Goal: Task Accomplishment & Management: Use online tool/utility

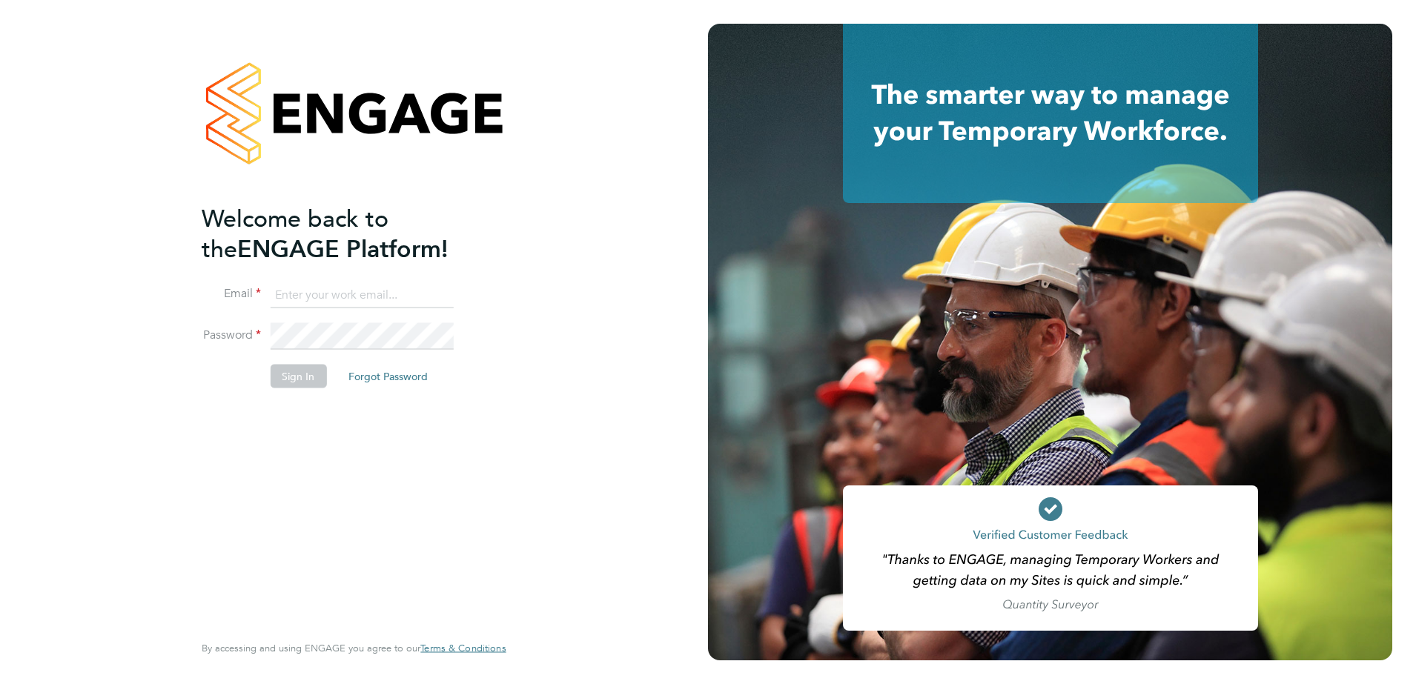
type input "eongley@spheresolutions.co.uk"
click at [291, 373] on button "Sign In" at bounding box center [298, 376] width 56 height 24
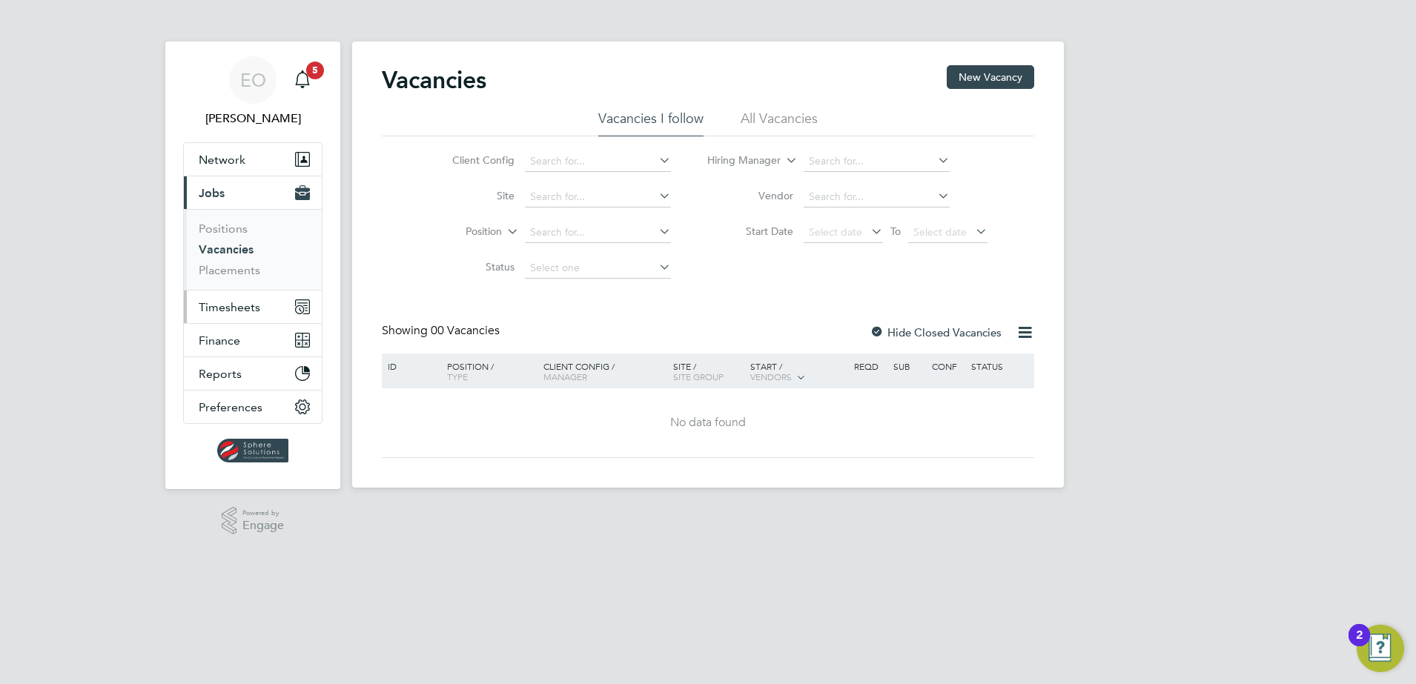
click at [247, 308] on span "Timesheets" at bounding box center [230, 307] width 62 height 14
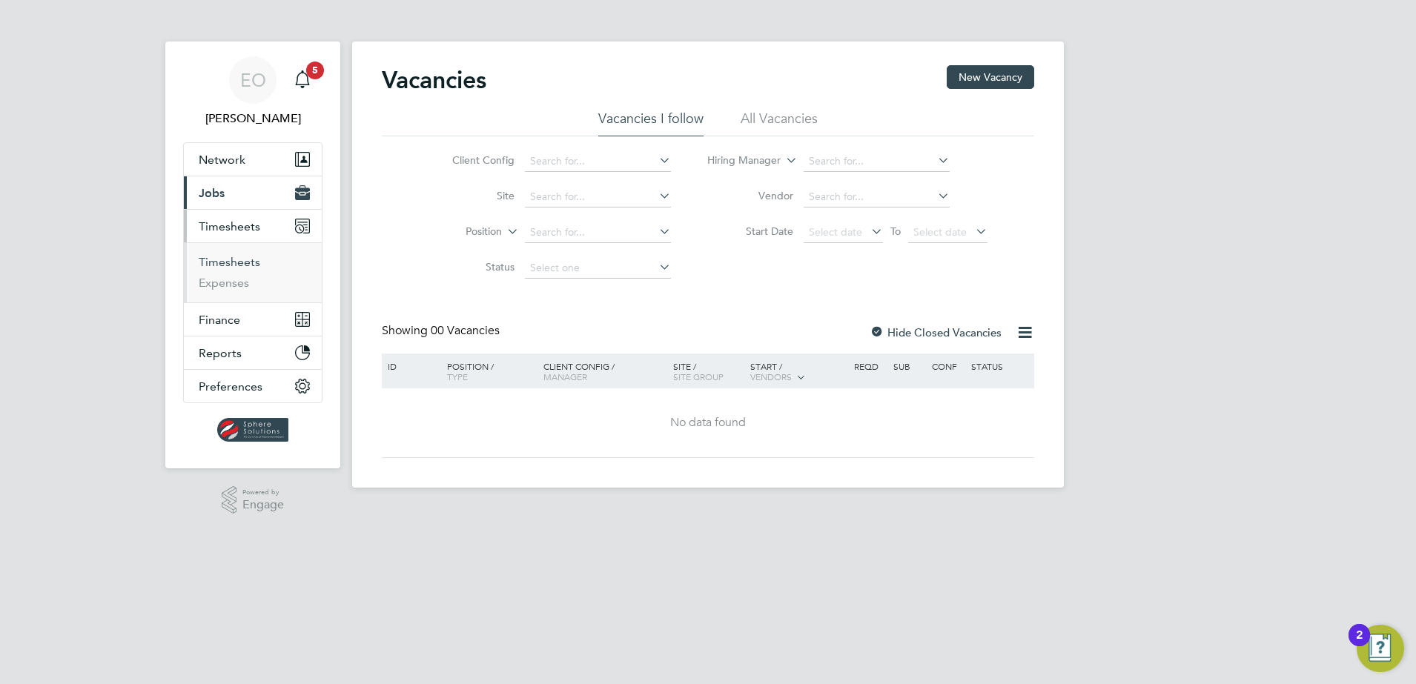
click at [243, 258] on link "Timesheets" at bounding box center [230, 262] width 62 height 14
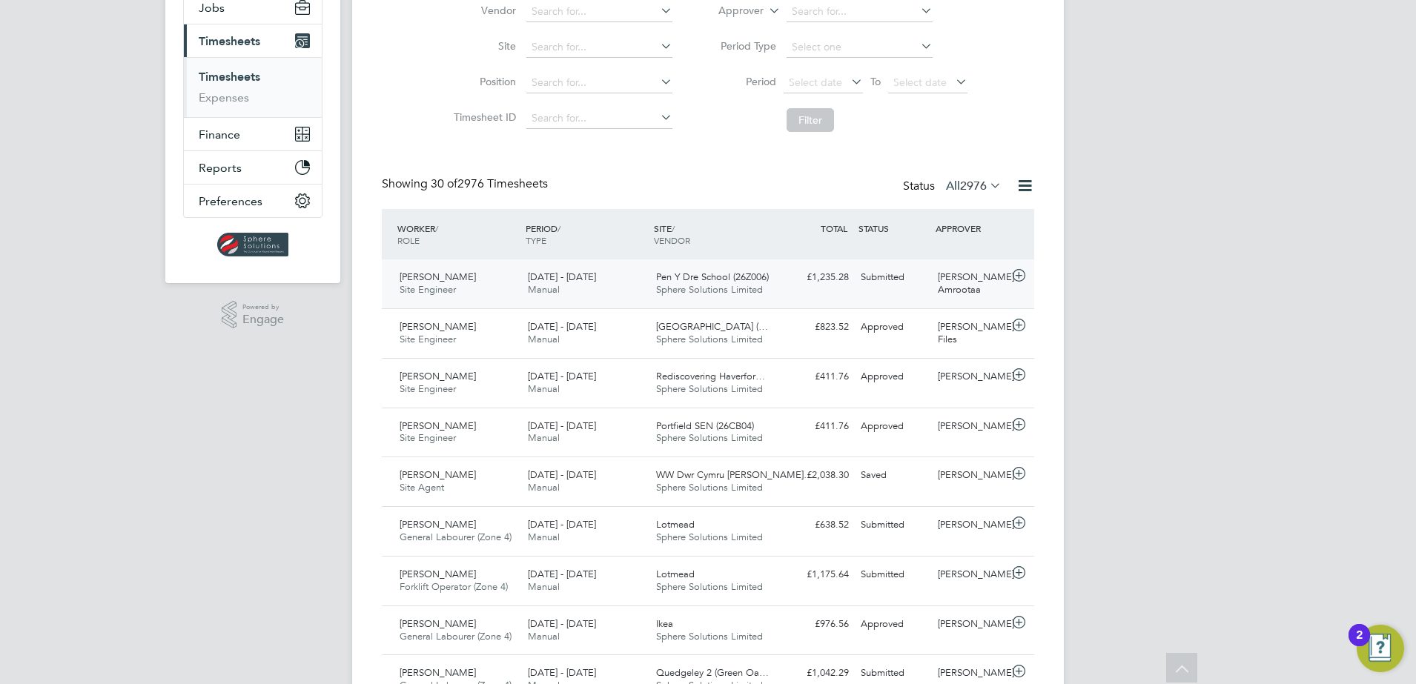
click at [441, 276] on span "[PERSON_NAME]" at bounding box center [438, 277] width 76 height 13
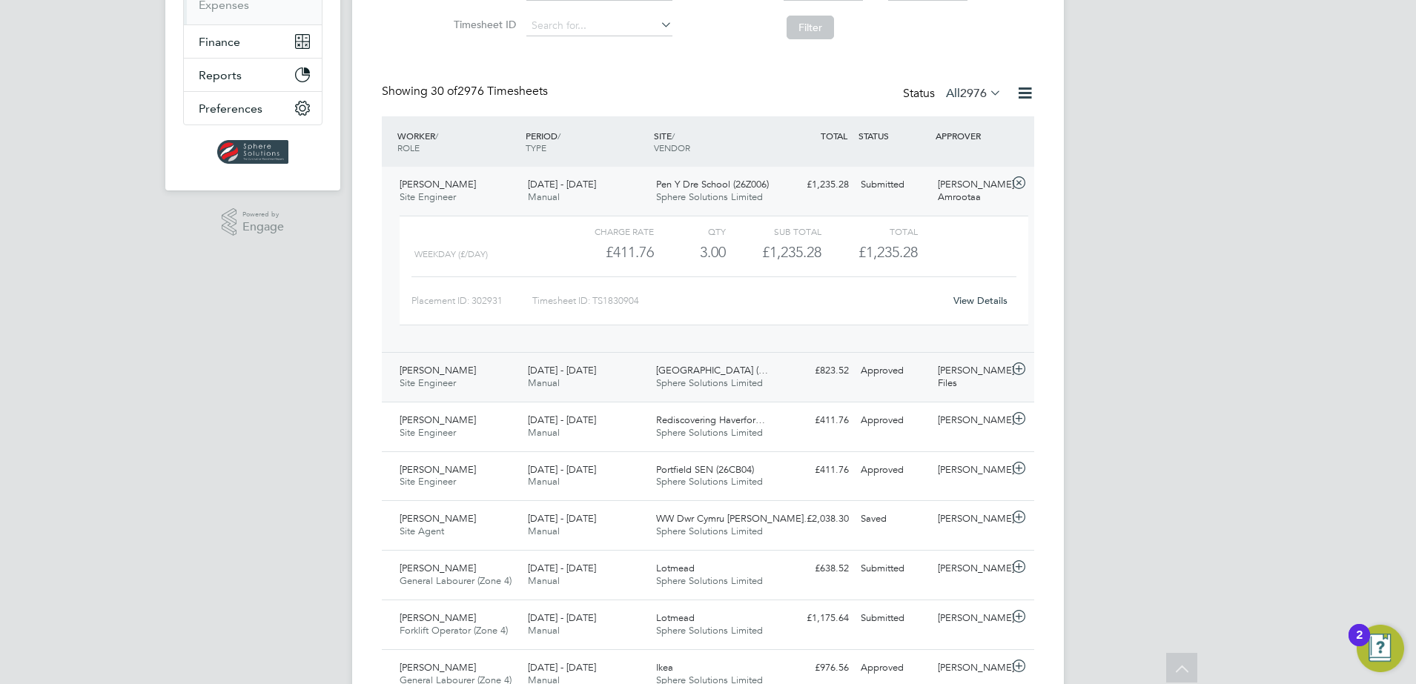
click at [428, 381] on span "Site Engineer" at bounding box center [428, 383] width 56 height 13
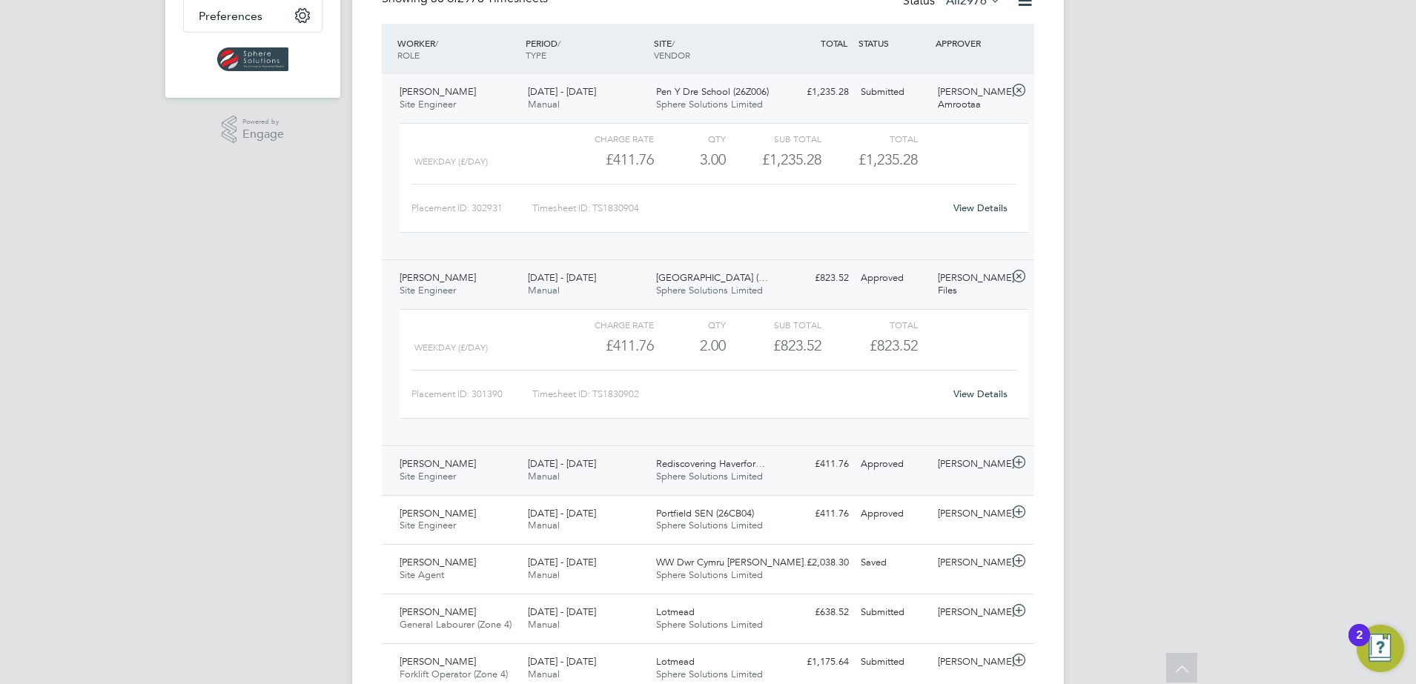
click at [433, 466] on span "[PERSON_NAME]" at bounding box center [438, 463] width 76 height 13
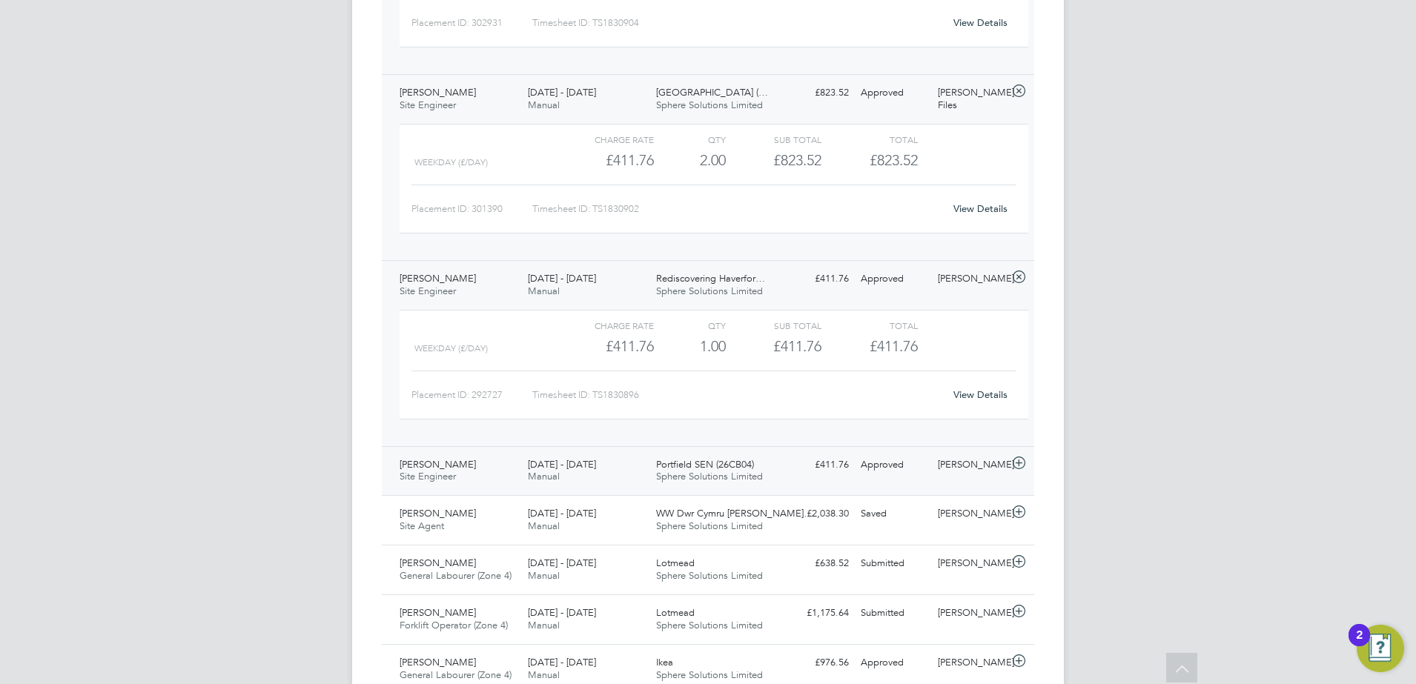
click at [440, 471] on span "Site Engineer" at bounding box center [428, 476] width 56 height 13
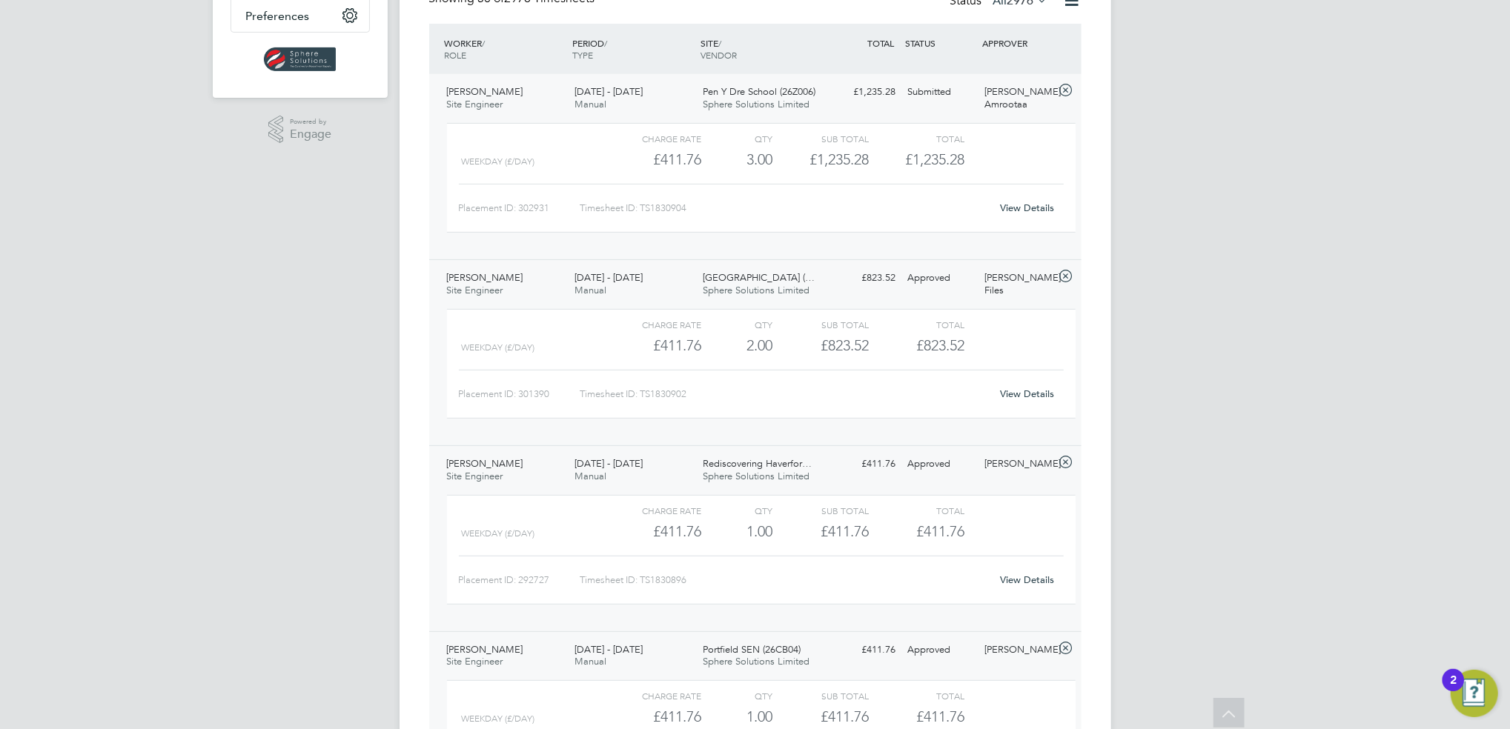
drag, startPoint x: 1357, startPoint y: 0, endPoint x: 1309, endPoint y: 674, distance: 675.5
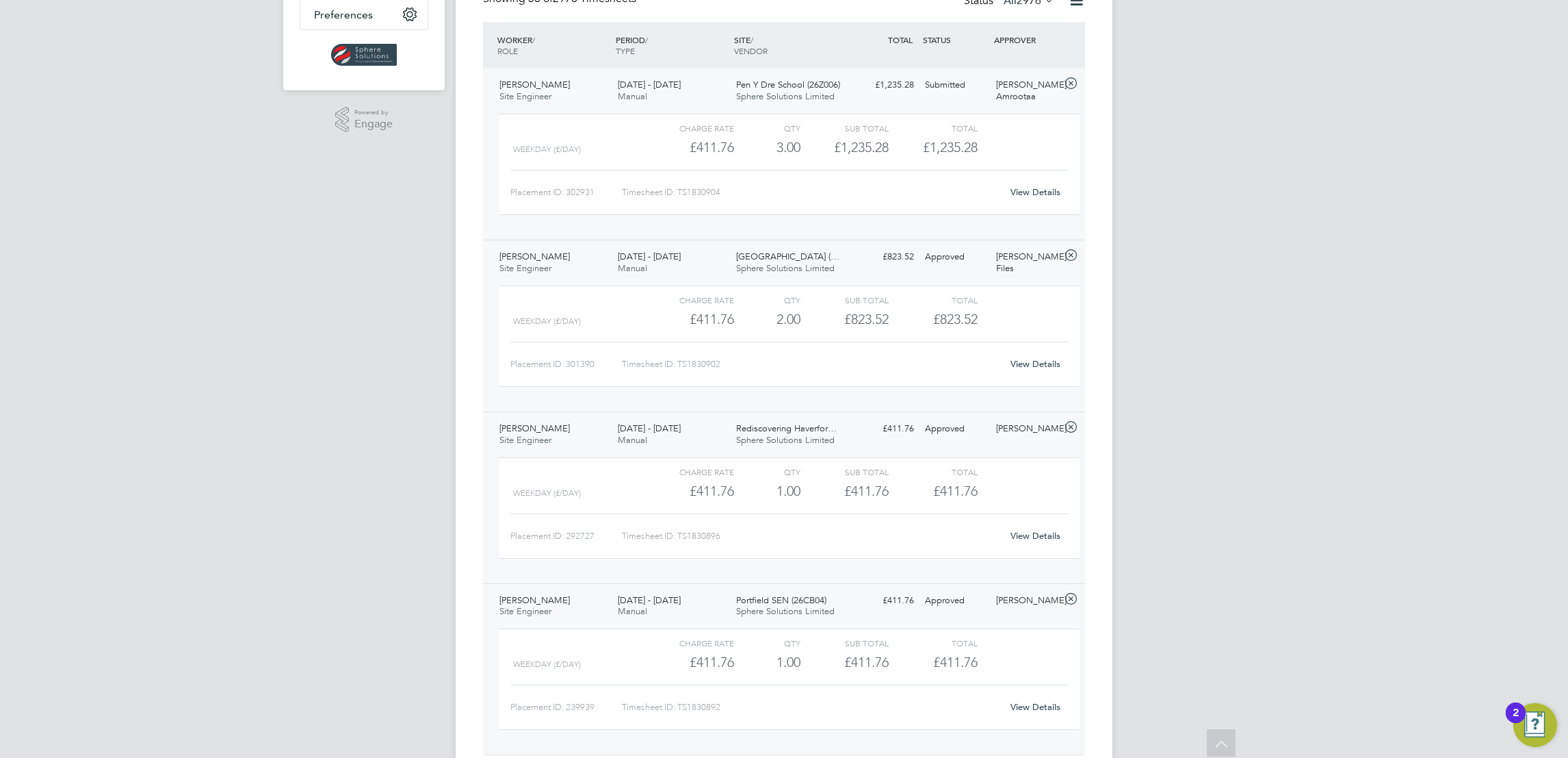
drag, startPoint x: 1309, startPoint y: 1, endPoint x: 331, endPoint y: 355, distance: 1040.1
